Goal: Task Accomplishment & Management: Use online tool/utility

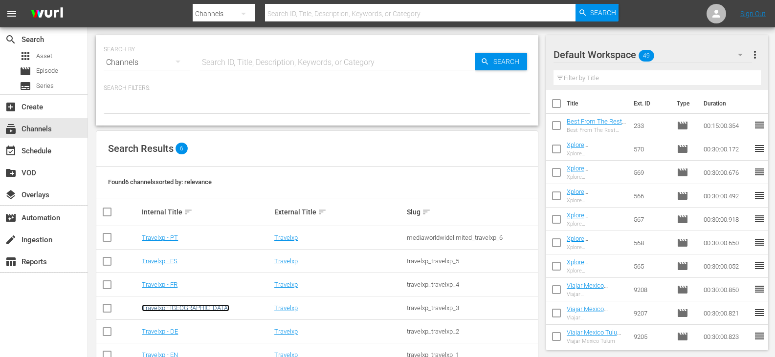
click at [152, 307] on link "Travelxp - [GEOGRAPHIC_DATA]" at bounding box center [186, 308] width 88 height 7
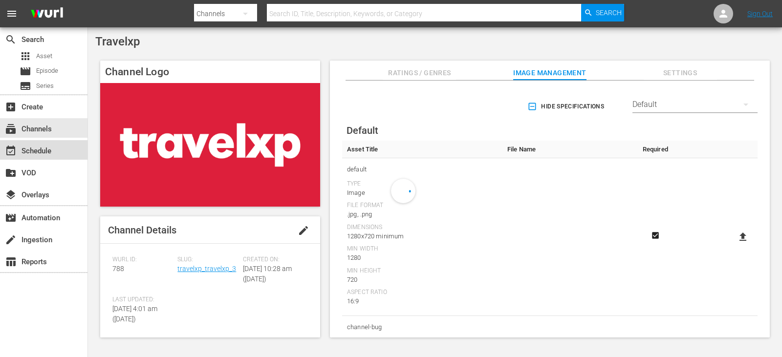
click at [72, 155] on div "event_available Schedule" at bounding box center [44, 150] width 88 height 20
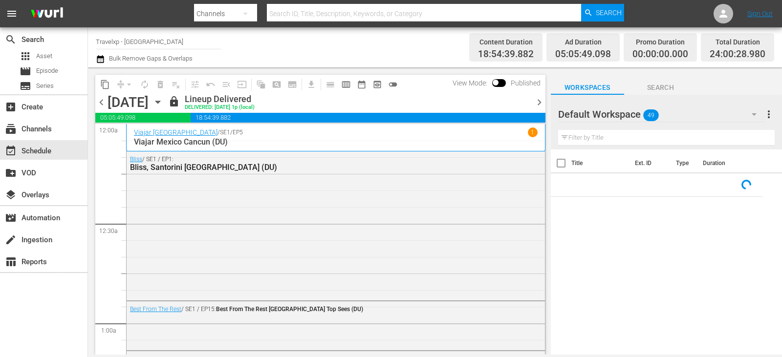
click at [539, 104] on span "chevron_right" at bounding box center [539, 102] width 12 height 12
